Goal: Check status

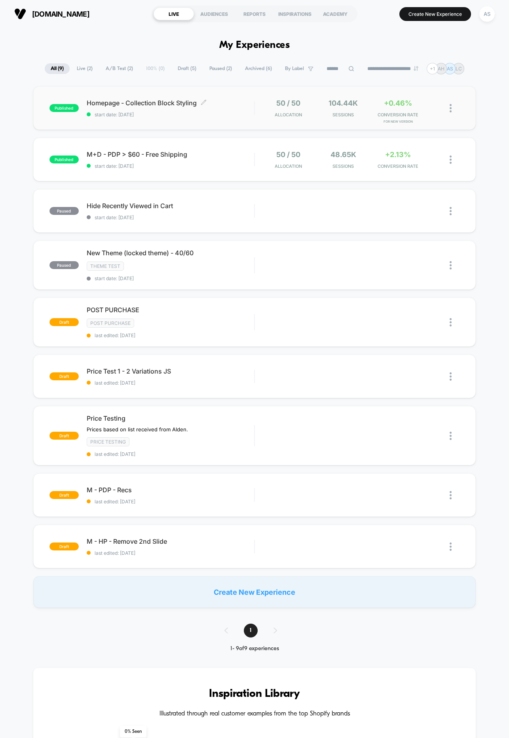
click at [240, 115] on span "start date: [DATE]" at bounding box center [171, 115] width 168 height 6
click at [233, 173] on div "published M+D - PDP > $60 - Free Shipping start date: [DATE] 50 / 50 Allocation…" at bounding box center [254, 160] width 443 height 44
